Goal: Task Accomplishment & Management: Manage account settings

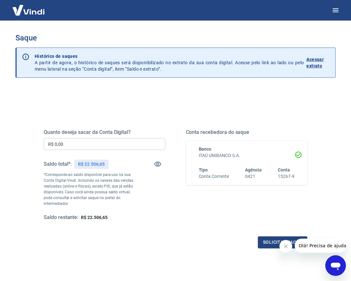
drag, startPoint x: 25, startPoint y: 96, endPoint x: 31, endPoint y: 98, distance: 6.4
click at [24, 96] on div "Quanto deseja sacar da Conta Digital? R$ 0,00 ​ Saldo total*: R$ 22.506,65 *Cor…" at bounding box center [175, 205] width 320 height 235
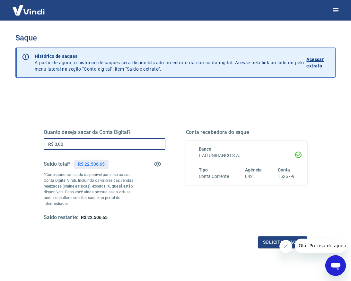
click at [95, 140] on input "R$ 0,00" at bounding box center [105, 144] width 122 height 12
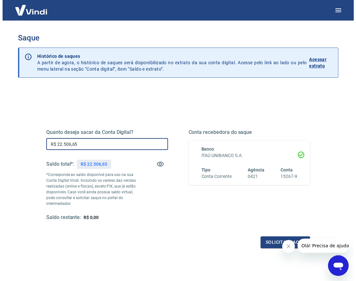
scroll to position [10, 0]
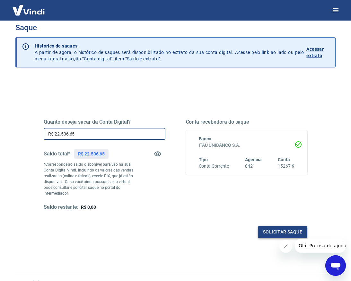
type input "R$ 22.506,65"
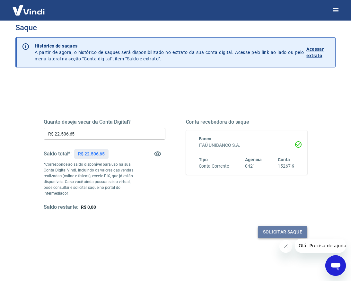
click at [268, 231] on button "Solicitar saque" at bounding box center [282, 232] width 49 height 12
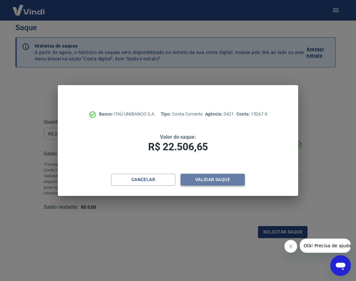
click at [209, 181] on button "Validar saque" at bounding box center [213, 180] width 64 height 12
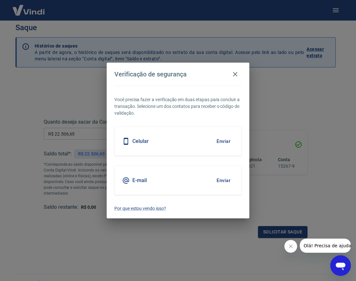
drag, startPoint x: 196, startPoint y: 134, endPoint x: 212, endPoint y: 140, distance: 18.0
click at [196, 134] on div "Celular Enviar" at bounding box center [177, 141] width 127 height 29
click at [219, 141] on button "Enviar" at bounding box center [223, 141] width 21 height 13
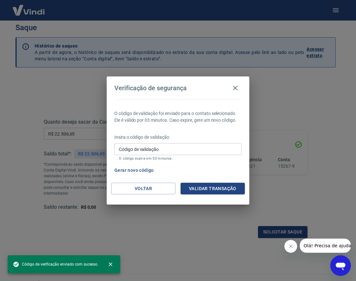
click at [153, 138] on p "Insira o código de validação" at bounding box center [177, 137] width 127 height 7
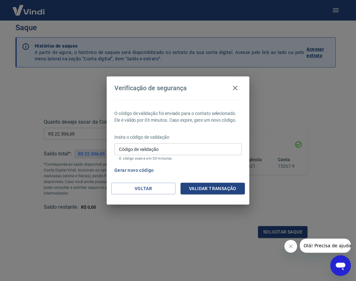
click at [156, 149] on input "Código de validação" at bounding box center [177, 149] width 127 height 12
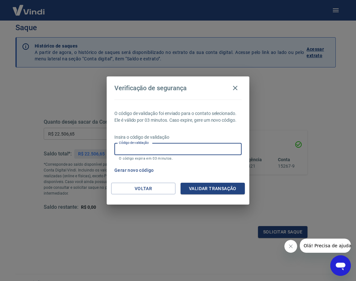
click at [135, 151] on input "Código de validação" at bounding box center [177, 149] width 127 height 12
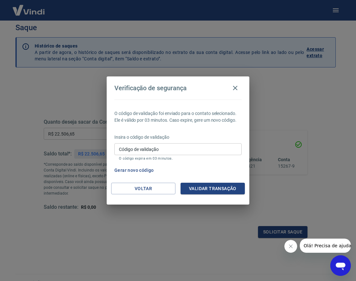
click at [145, 145] on div "Código de validação Código de validação O código expira em 03 minutos." at bounding box center [177, 151] width 127 height 17
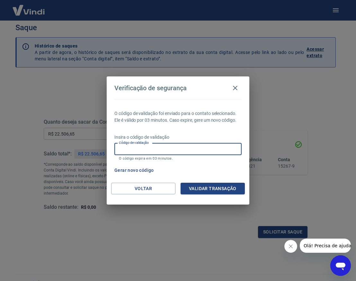
click at [140, 148] on input "Código de validação" at bounding box center [177, 149] width 127 height 12
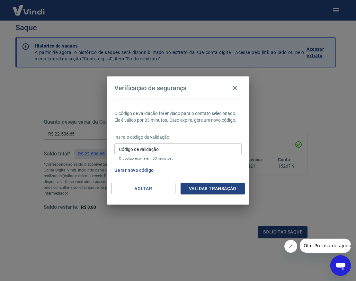
click at [130, 198] on div "Voltar Validar transação" at bounding box center [178, 194] width 143 height 22
click at [177, 151] on input "Código de validação" at bounding box center [177, 149] width 127 height 12
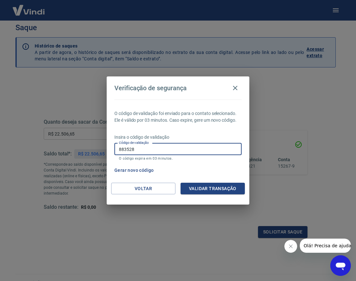
type input "883528"
click at [223, 188] on button "Validar transação" at bounding box center [213, 189] width 64 height 12
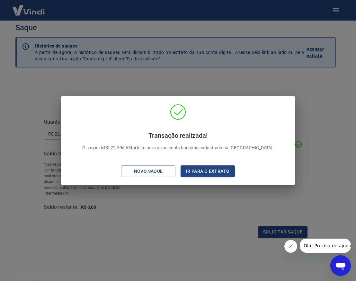
click at [242, 65] on div "Transação realizada! O saque de R$ 22.506,65 foi feito para a sua conta bancári…" at bounding box center [178, 140] width 356 height 281
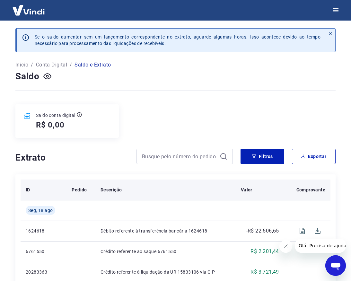
click at [206, 197] on th "Descrição" at bounding box center [165, 190] width 140 height 21
